Goal: Book appointment/travel/reservation

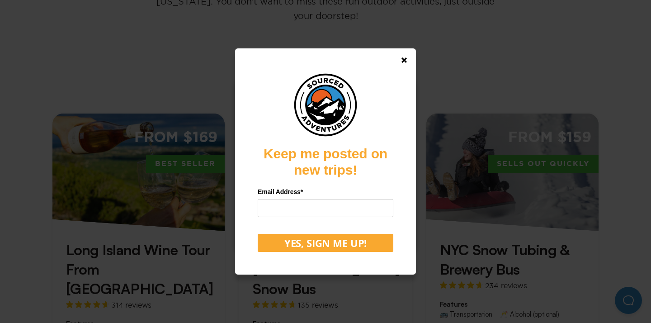
scroll to position [238, 0]
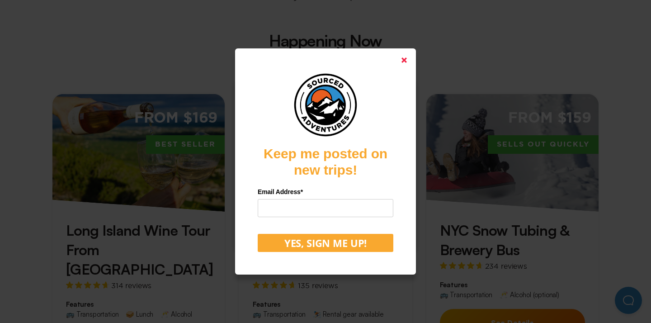
click at [402, 60] on icon at bounding box center [403, 59] width 5 height 5
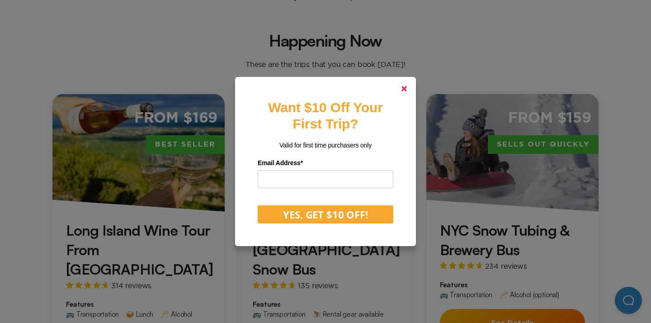
click at [404, 90] on icon at bounding box center [403, 88] width 5 height 5
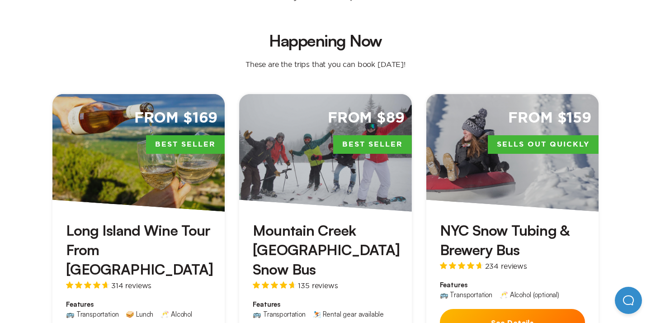
scroll to position [268, 0]
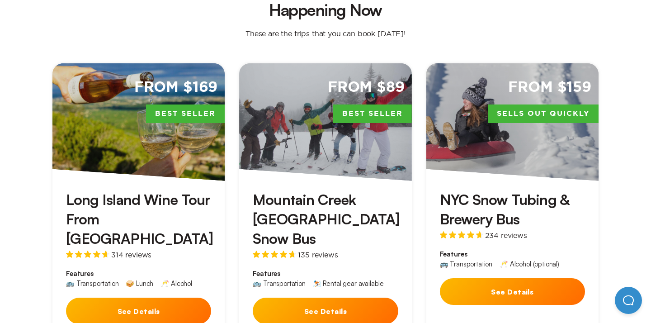
click at [484, 278] on button "See Details" at bounding box center [512, 291] width 145 height 27
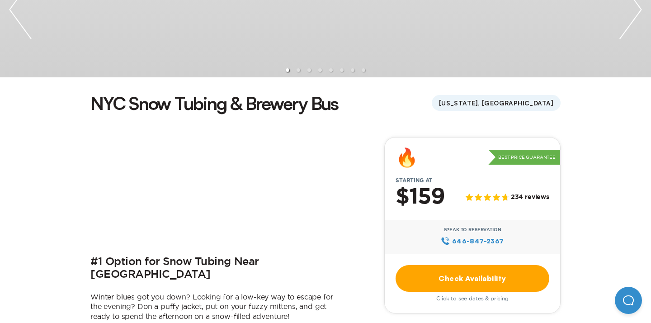
scroll to position [183, 0]
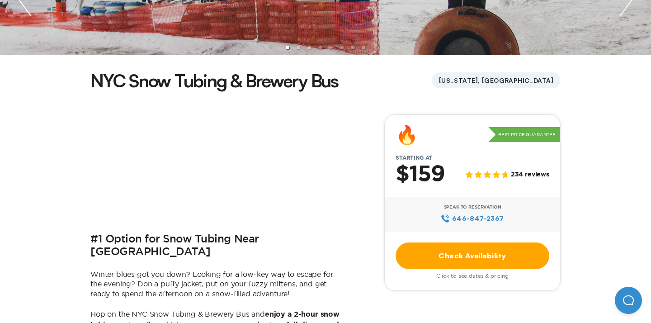
click at [454, 253] on link "Check Availability" at bounding box center [472, 255] width 154 height 27
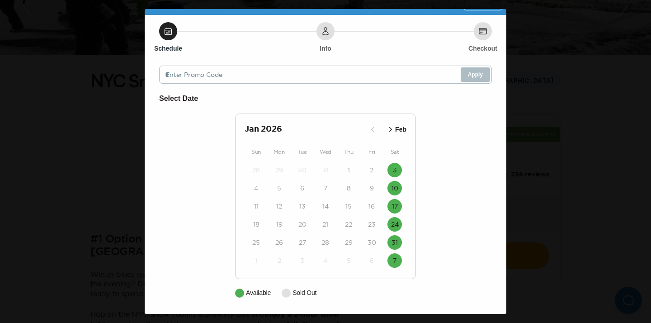
scroll to position [19, 0]
click at [391, 131] on icon "button" at bounding box center [390, 129] width 9 height 9
click at [392, 128] on icon "button" at bounding box center [390, 129] width 9 height 9
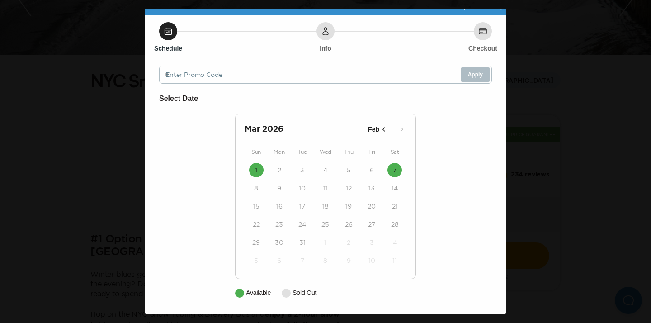
click at [375, 129] on p "Feb" at bounding box center [373, 129] width 11 height 9
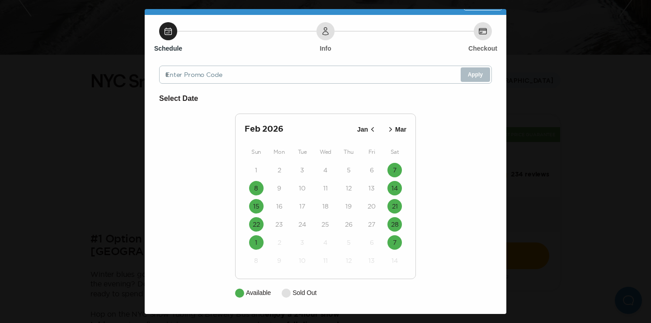
click at [375, 129] on icon "button" at bounding box center [372, 129] width 9 height 9
click at [394, 192] on button "10" at bounding box center [394, 188] width 14 height 14
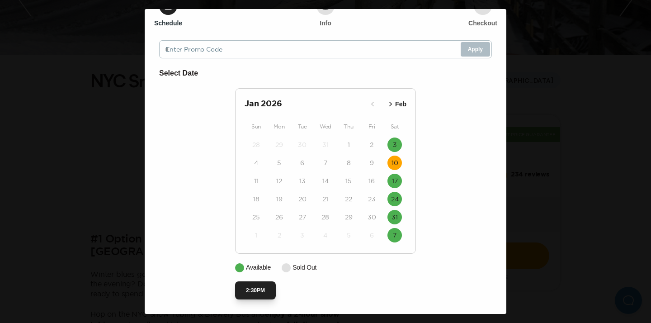
click at [261, 287] on button "2:30PM" at bounding box center [255, 290] width 41 height 18
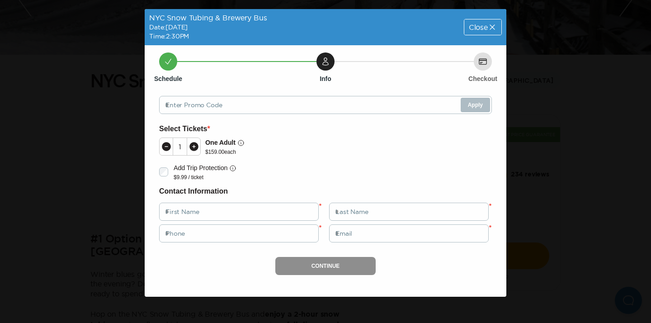
scroll to position [0, 0]
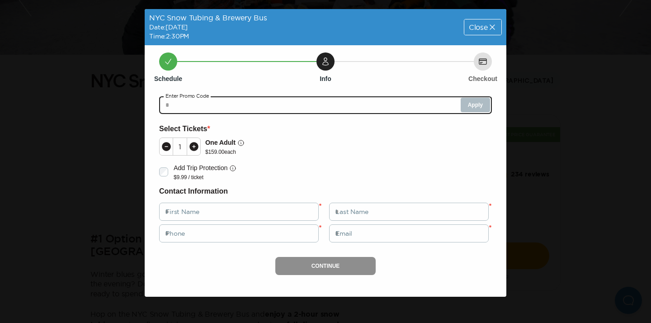
click at [256, 106] on input "text" at bounding box center [325, 105] width 333 height 18
